Goal: Information Seeking & Learning: Learn about a topic

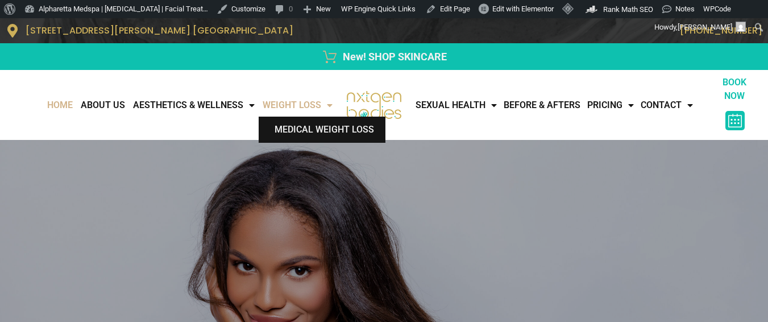
click at [299, 129] on link "Medical Weight Loss" at bounding box center [322, 130] width 127 height 26
click at [296, 125] on link "Medical Weight Loss" at bounding box center [322, 130] width 127 height 26
click at [281, 125] on link "Medical Weight Loss" at bounding box center [322, 130] width 127 height 26
